Goal: Check status: Check status

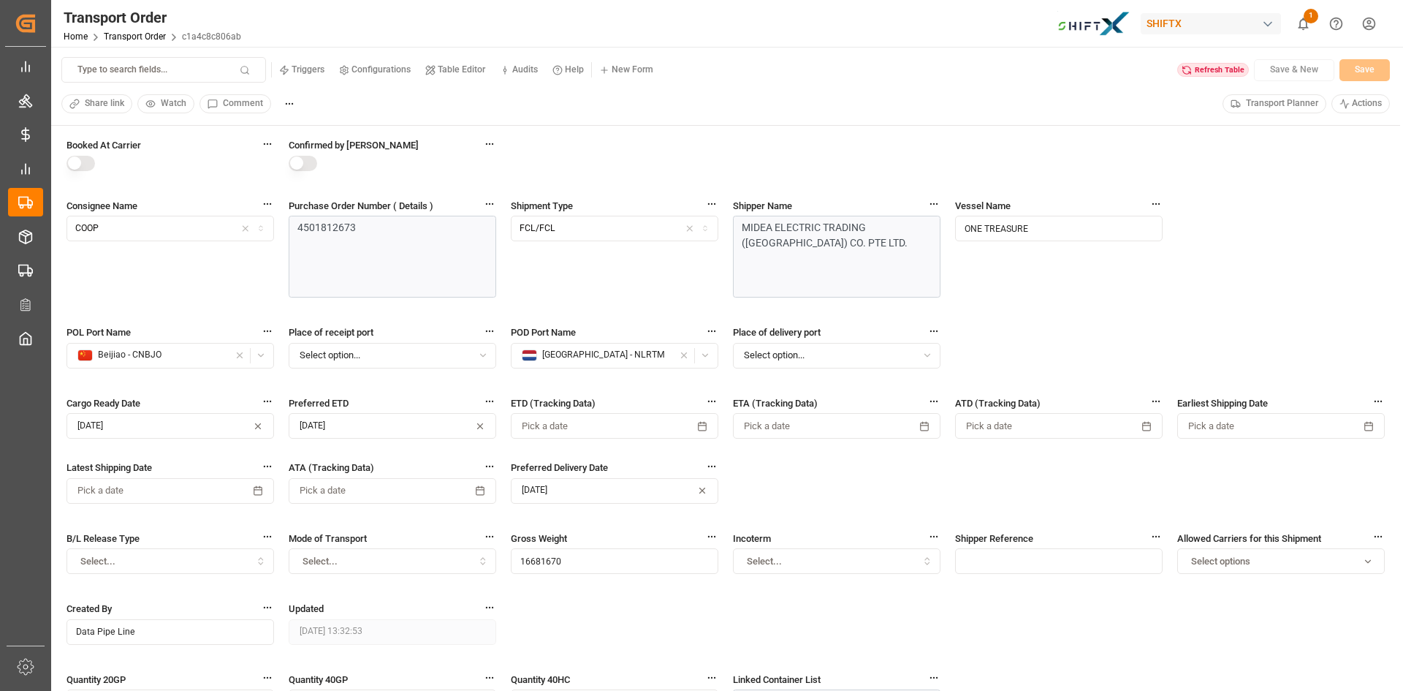
scroll to position [511, 0]
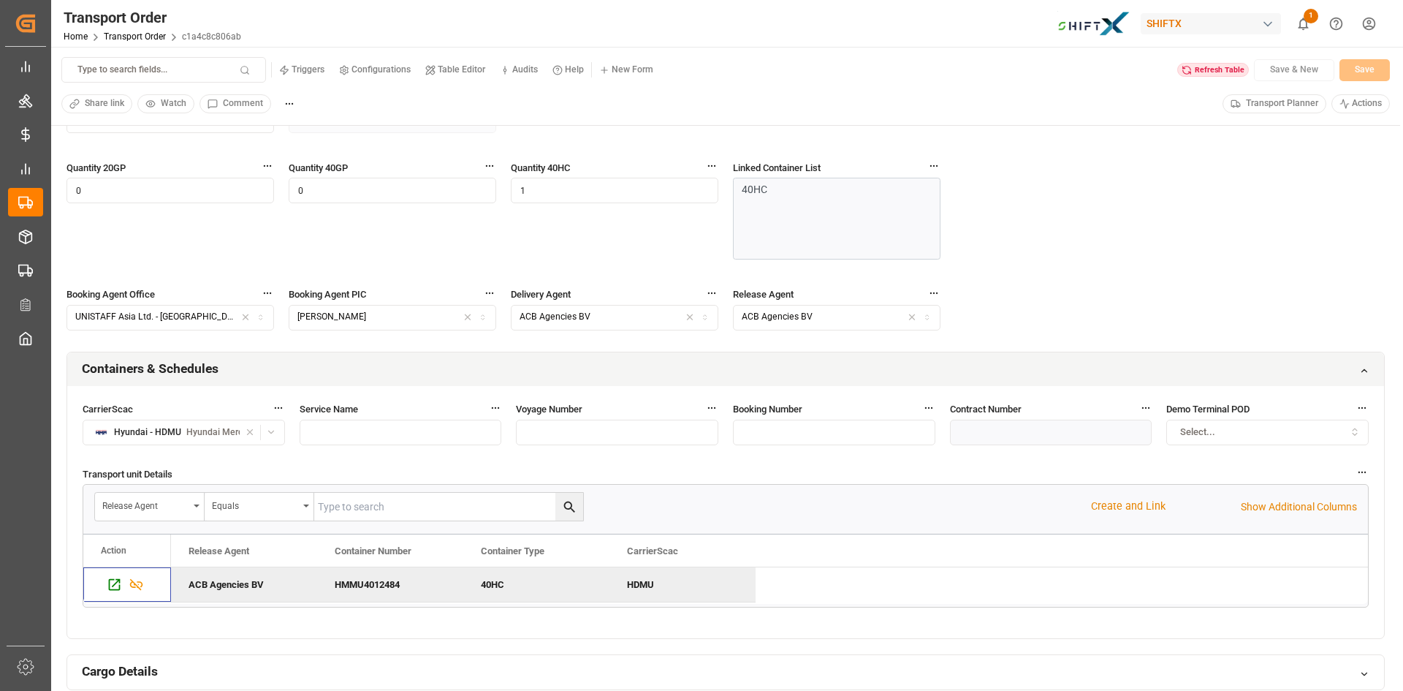
click at [1225, 75] on div "Refresh Table" at bounding box center [1213, 70] width 72 height 15
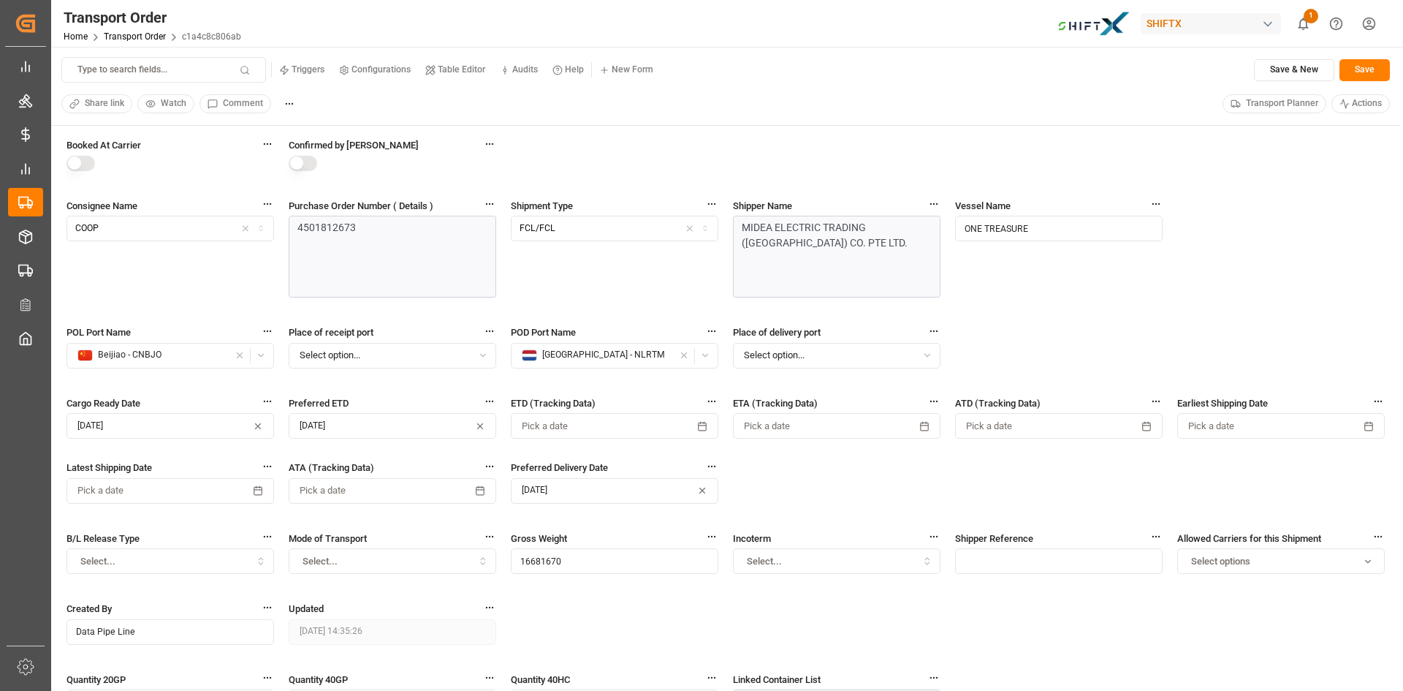
click at [1306, 23] on icon "show 1 new notifications" at bounding box center [1303, 23] width 15 height 15
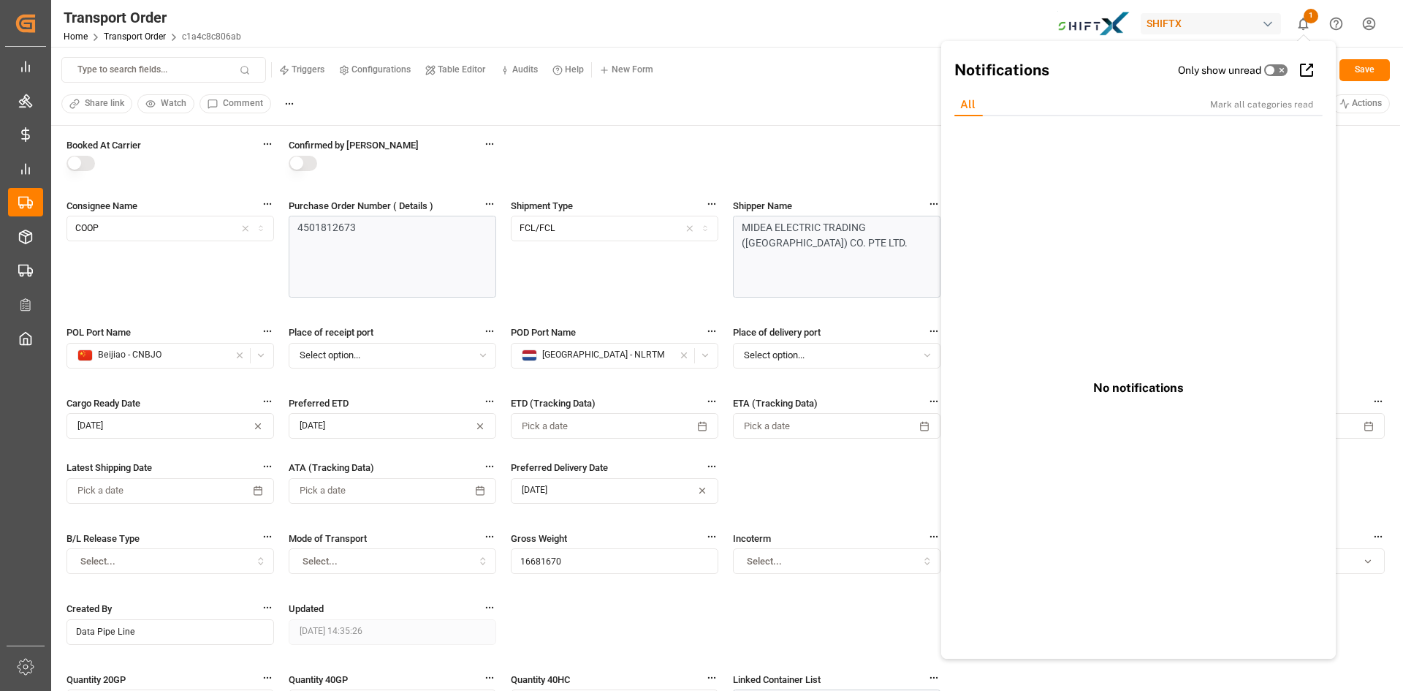
click at [1378, 192] on div "Booked At Carrier Confirmed by Carrier Consignee Name COOP Purchase Order Numbe…" at bounding box center [725, 500] width 1318 height 726
